Goal: Task Accomplishment & Management: Manage account settings

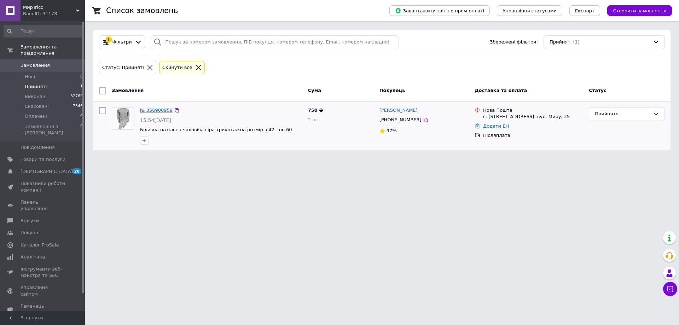
click at [164, 109] on link "№ 356900959" at bounding box center [156, 109] width 33 height 5
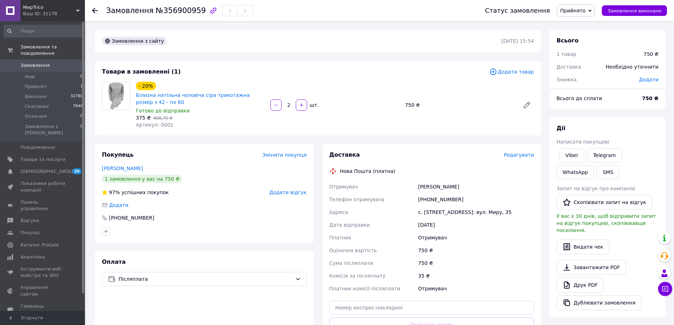
click at [90, 13] on div "Замовлення №356900959 Статус замовлення Прийнято Виконано Скасовано Оплачено За…" at bounding box center [379, 10] width 589 height 21
click at [96, 11] on use at bounding box center [95, 11] width 6 height 6
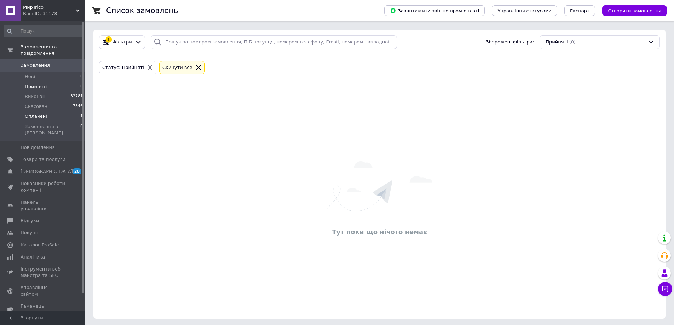
click at [37, 113] on span "Оплачені" at bounding box center [36, 116] width 22 height 6
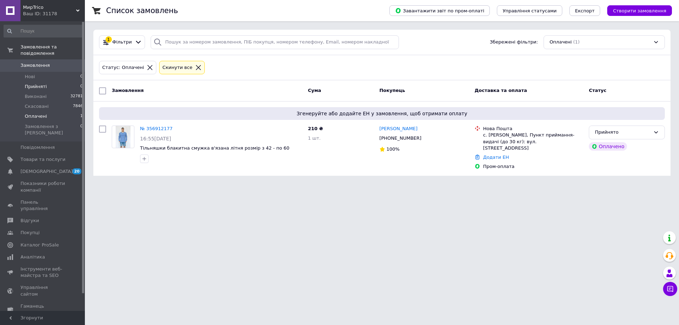
click at [44, 82] on li "Прийняті 0" at bounding box center [43, 87] width 87 height 10
